Goal: Information Seeking & Learning: Check status

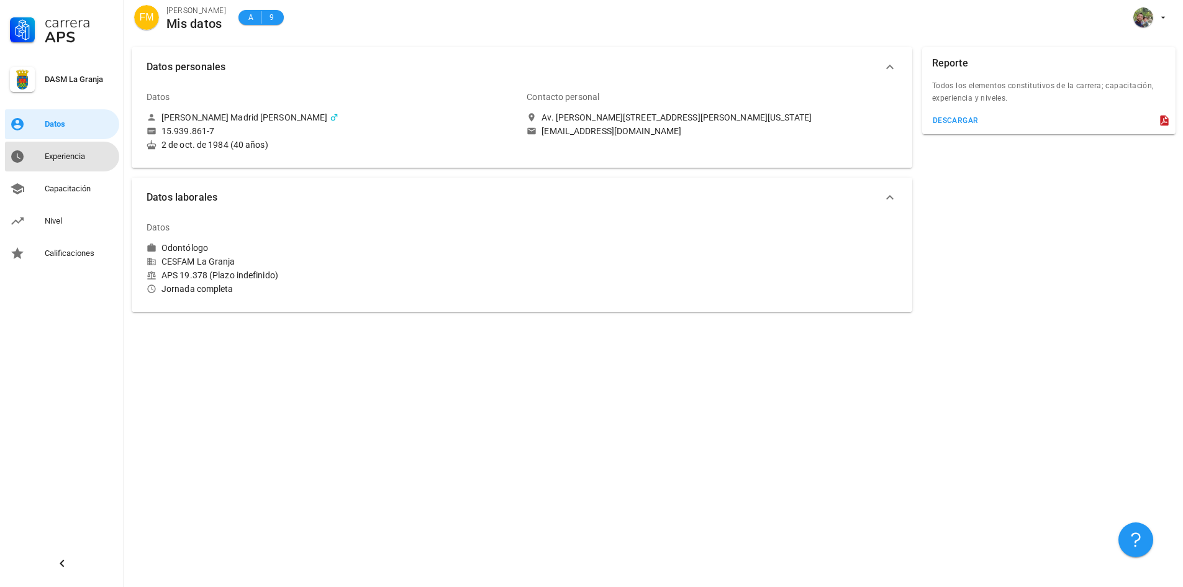
click at [69, 159] on div "Experiencia" at bounding box center [80, 157] width 70 height 10
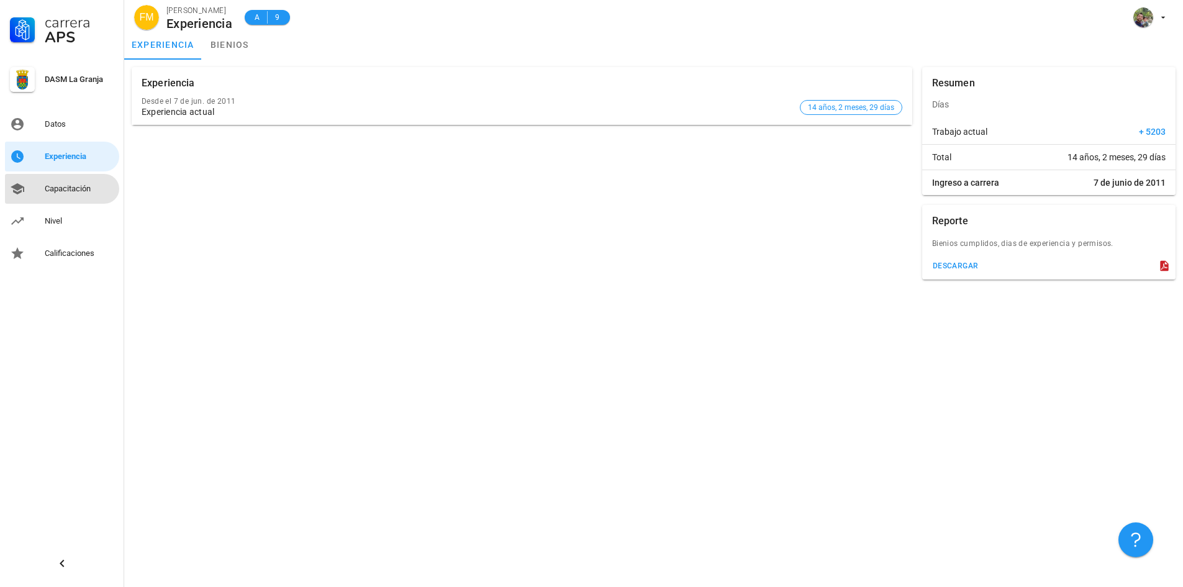
click at [74, 193] on div "Capacitación" at bounding box center [80, 189] width 70 height 10
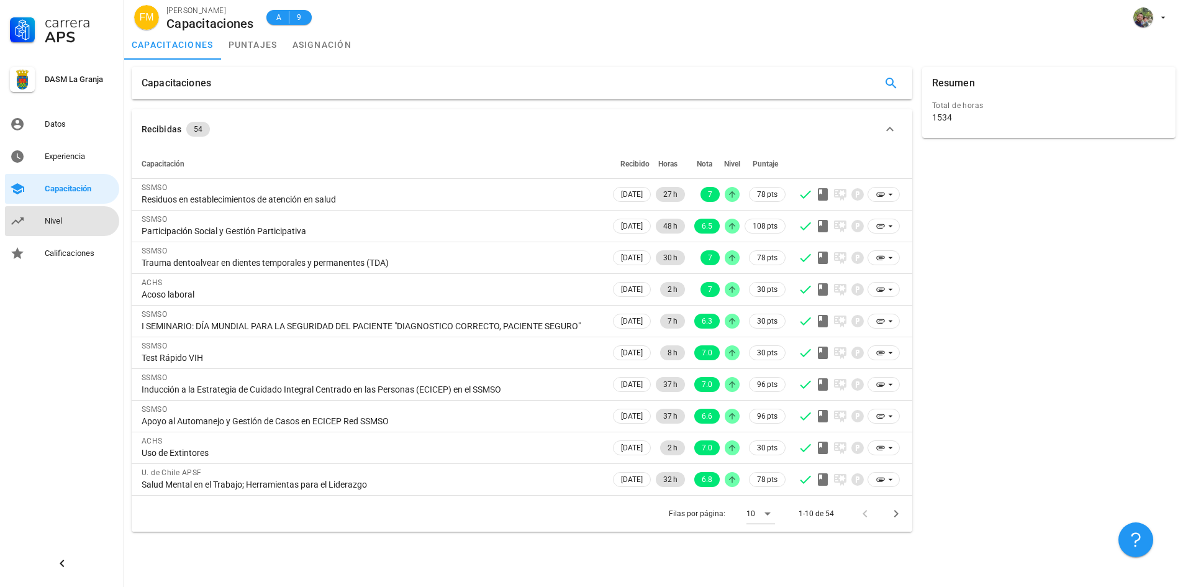
click at [62, 229] on div "Nivel" at bounding box center [80, 221] width 70 height 20
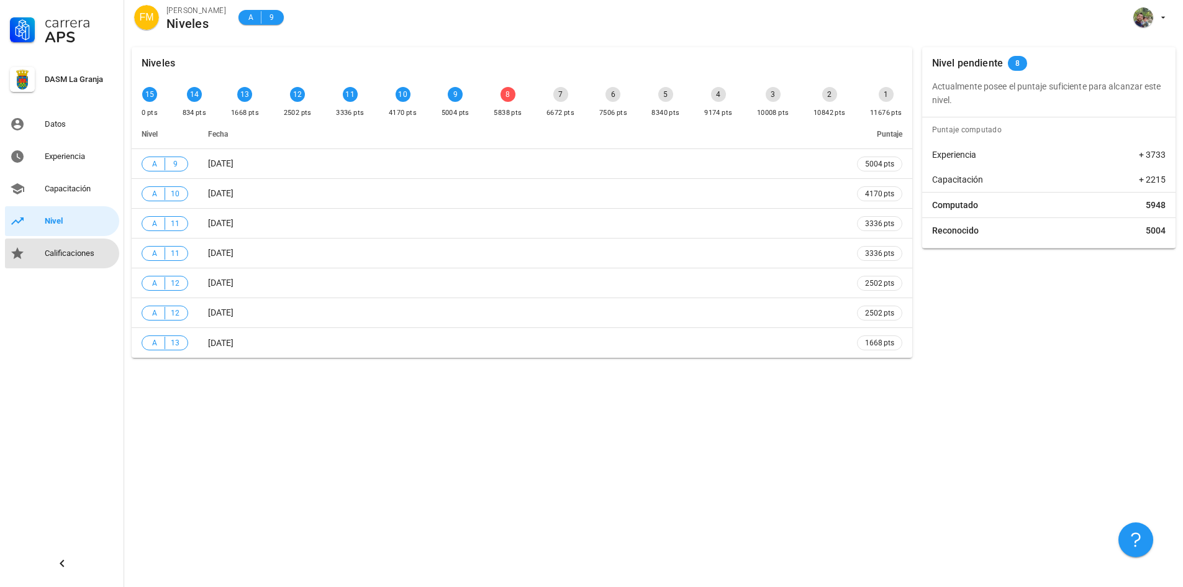
click at [73, 252] on div "Calificaciones" at bounding box center [80, 253] width 70 height 10
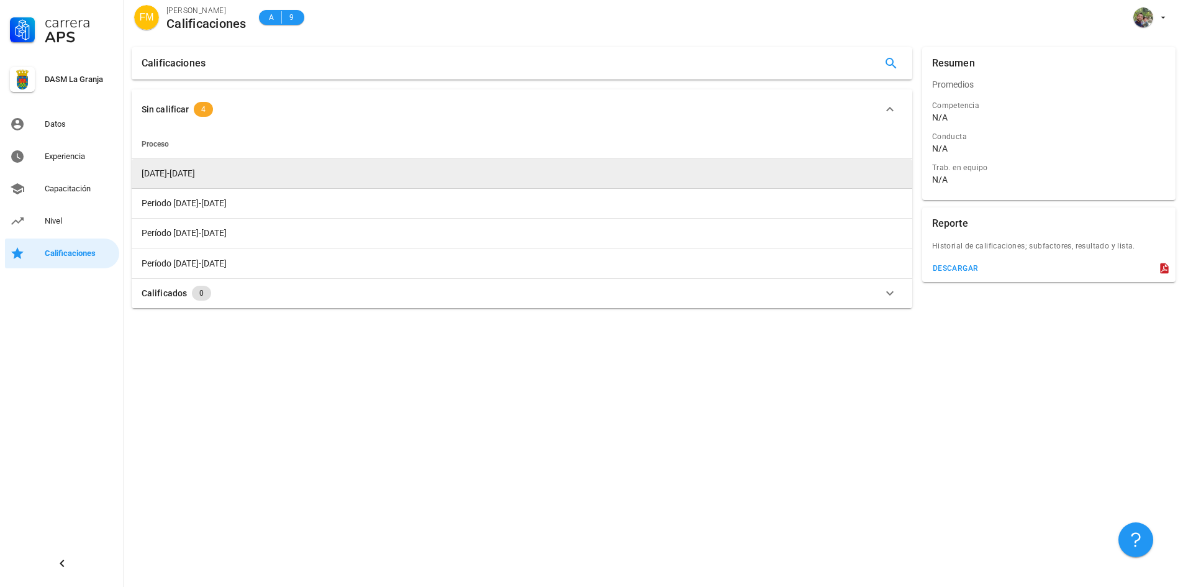
click at [243, 175] on td "2023-2024" at bounding box center [522, 174] width 781 height 30
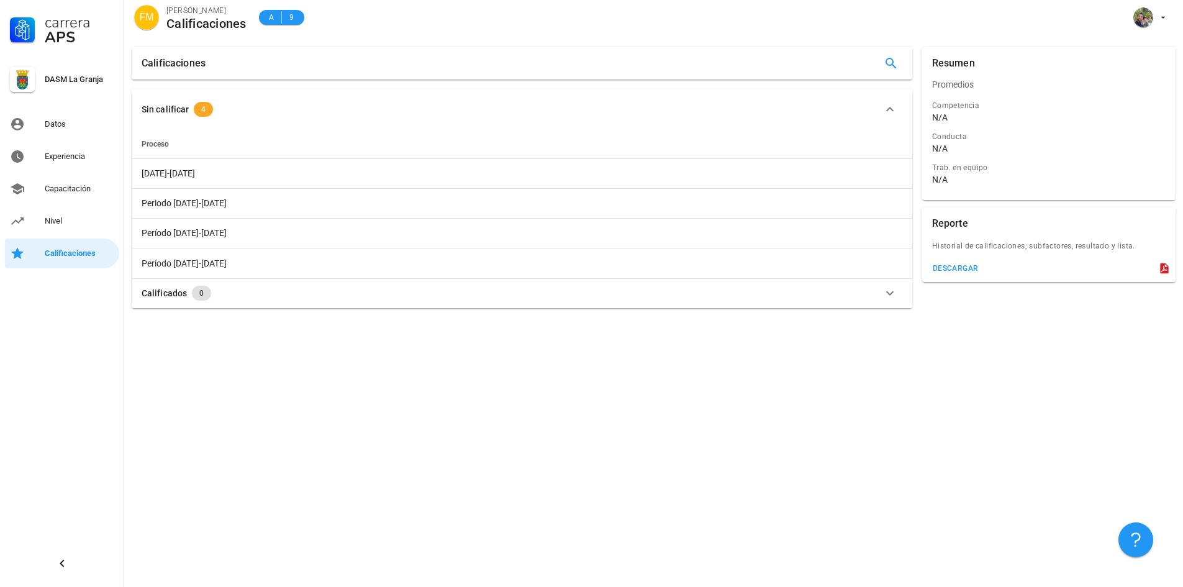
click at [179, 151] on th "Proceso" at bounding box center [522, 144] width 781 height 30
click at [73, 228] on div "Nivel" at bounding box center [80, 221] width 70 height 20
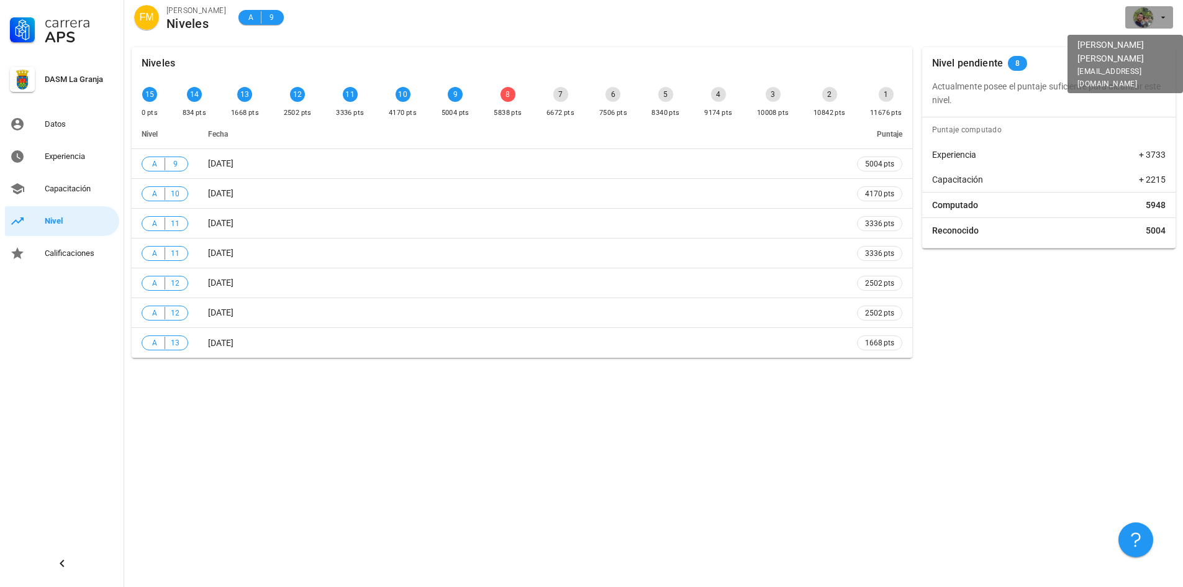
click at [1151, 22] on div "avatar" at bounding box center [1143, 17] width 20 height 20
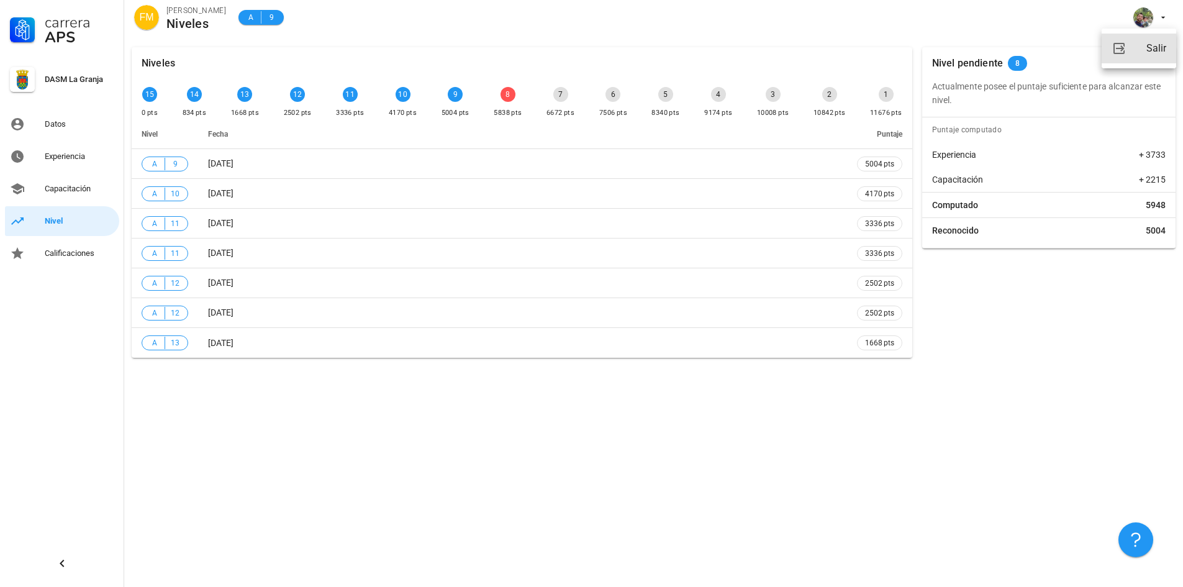
click at [1146, 45] on div "Salir" at bounding box center [1156, 48] width 20 height 25
